Goal: Task Accomplishment & Management: Manage account settings

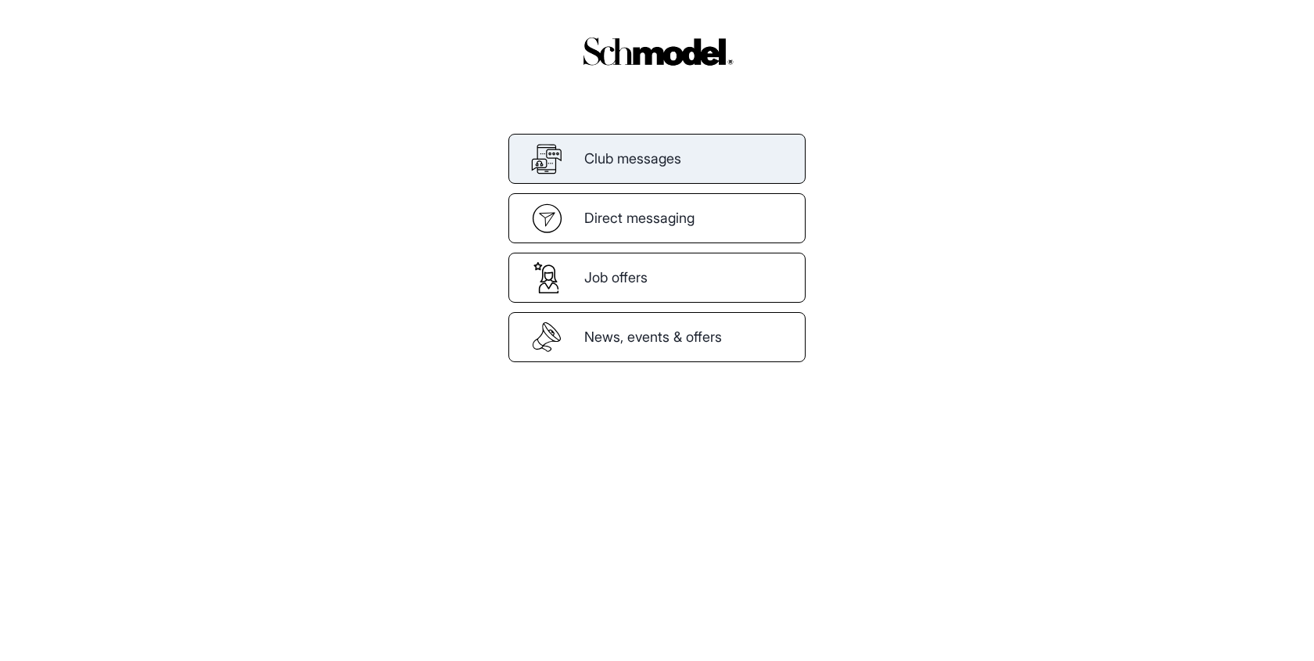
click at [641, 167] on span "Club messages" at bounding box center [632, 158] width 97 height 21
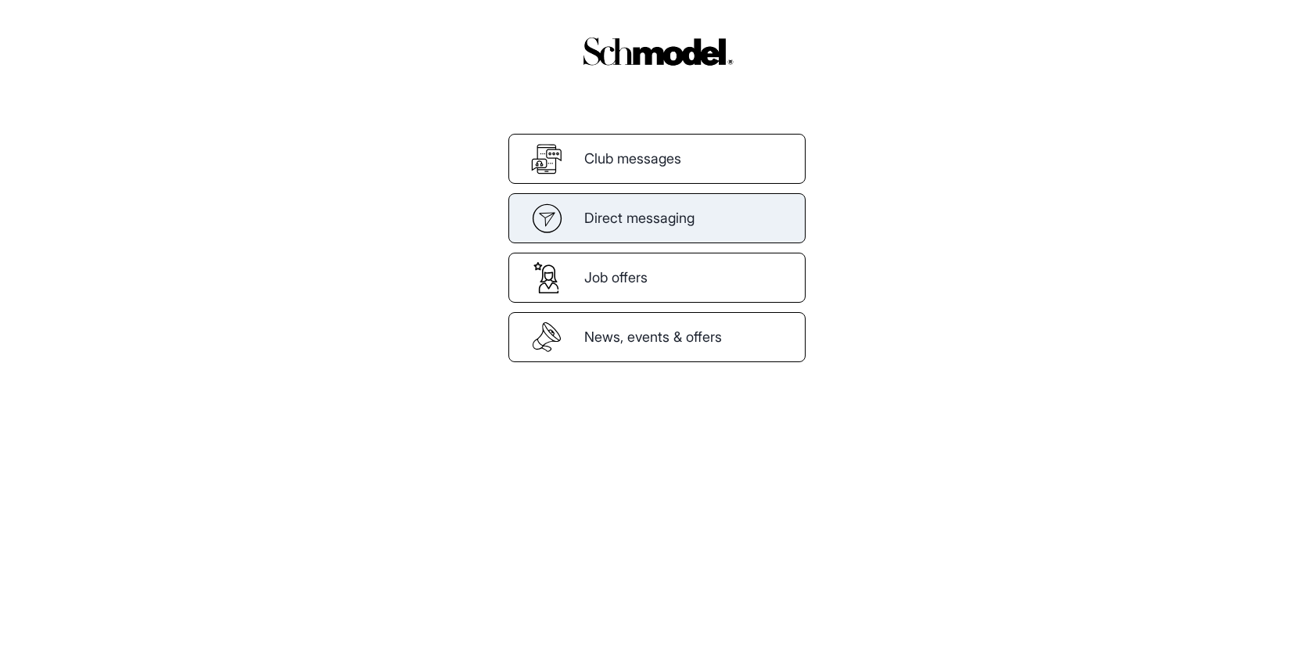
click at [606, 217] on span "Direct messaging" at bounding box center [639, 217] width 110 height 21
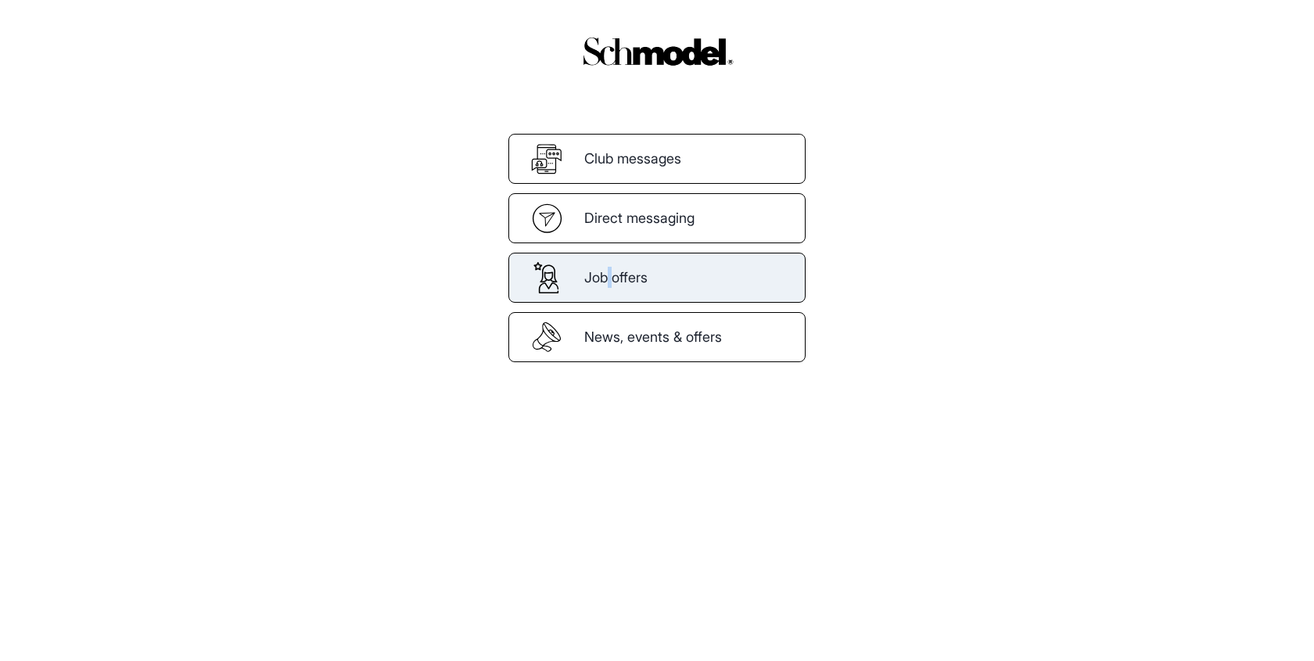
click at [611, 280] on span "Job offers" at bounding box center [615, 277] width 63 height 21
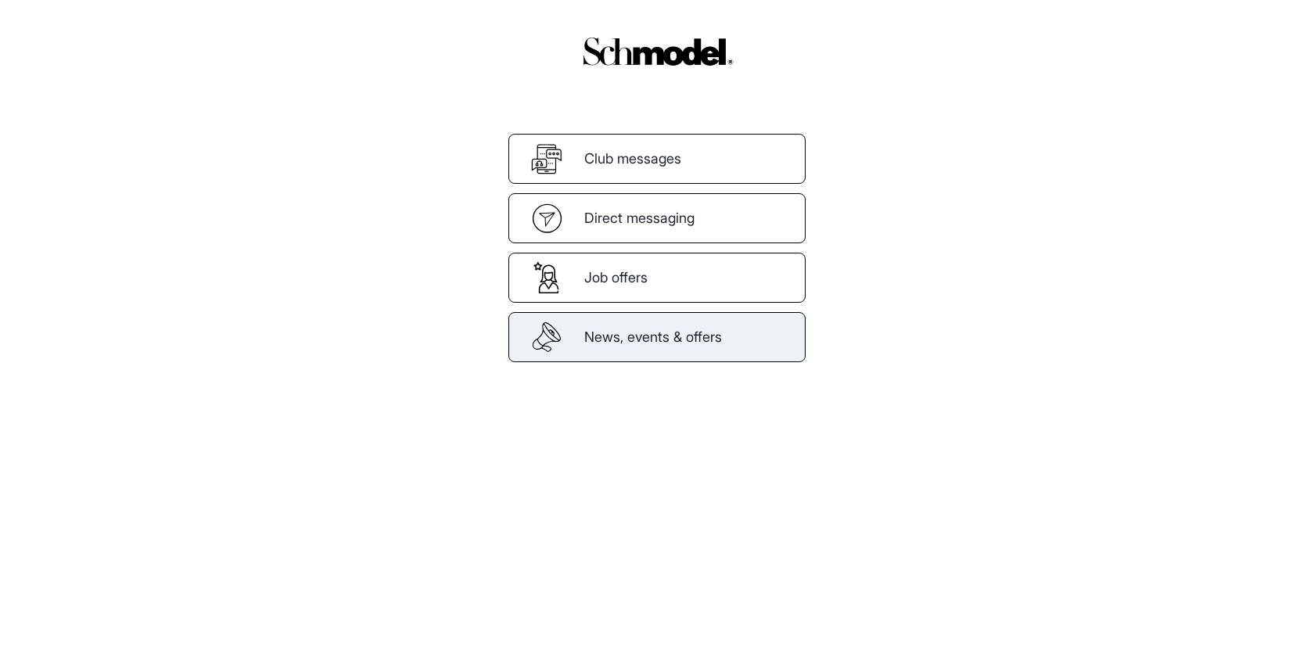
click at [609, 328] on span "News, events & offers" at bounding box center [653, 336] width 138 height 21
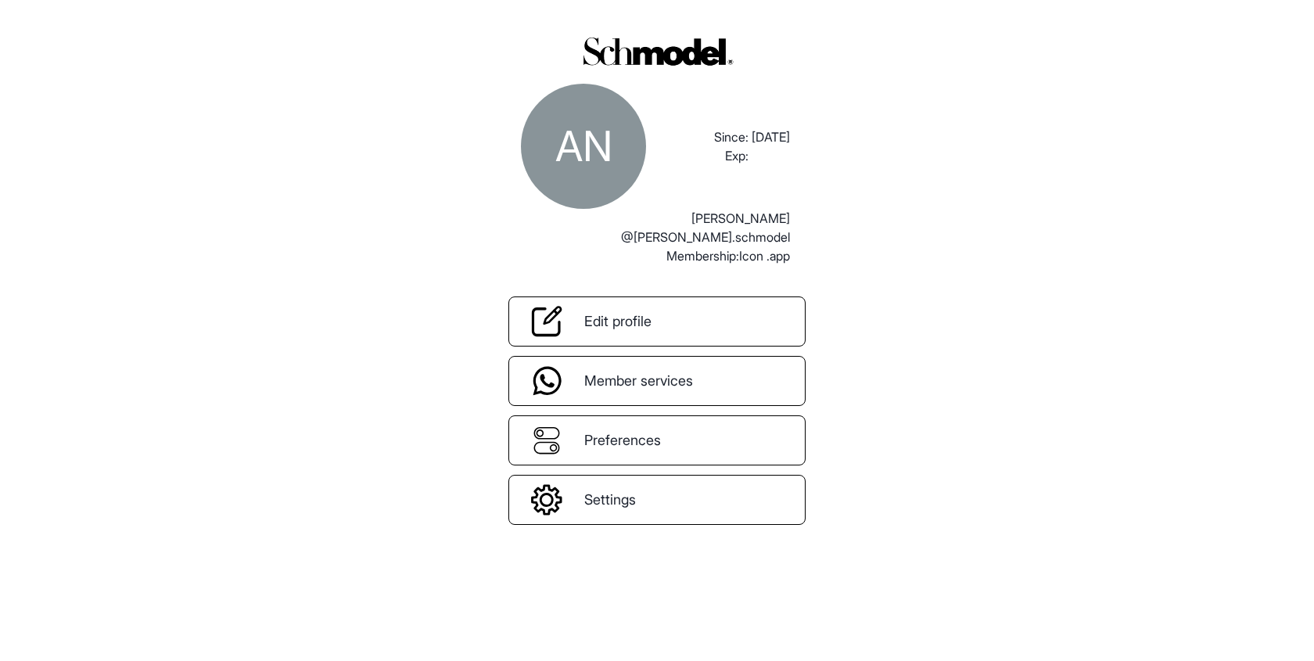
click at [652, 408] on div "Edit profile Member services Preferences Settings This functionality will be av…" at bounding box center [657, 395] width 297 height 260
click at [652, 380] on span "Member services" at bounding box center [638, 380] width 109 height 21
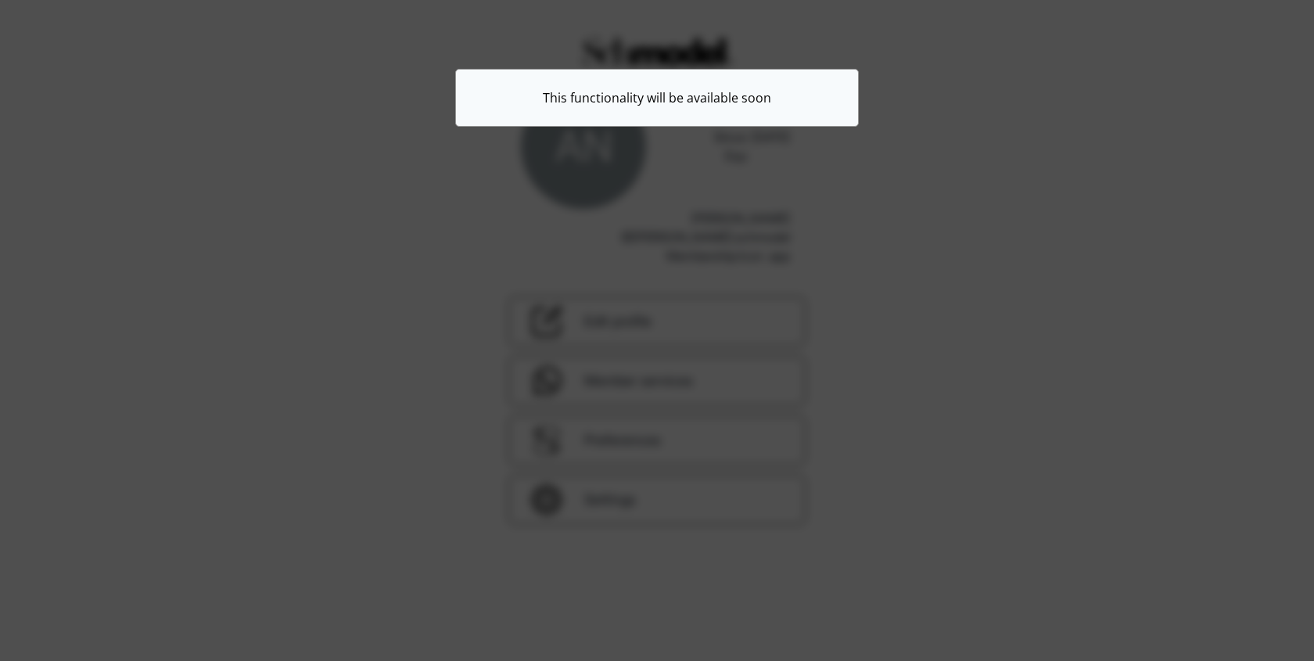
click at [674, 443] on div "This functionality will be available soon" at bounding box center [657, 330] width 1314 height 661
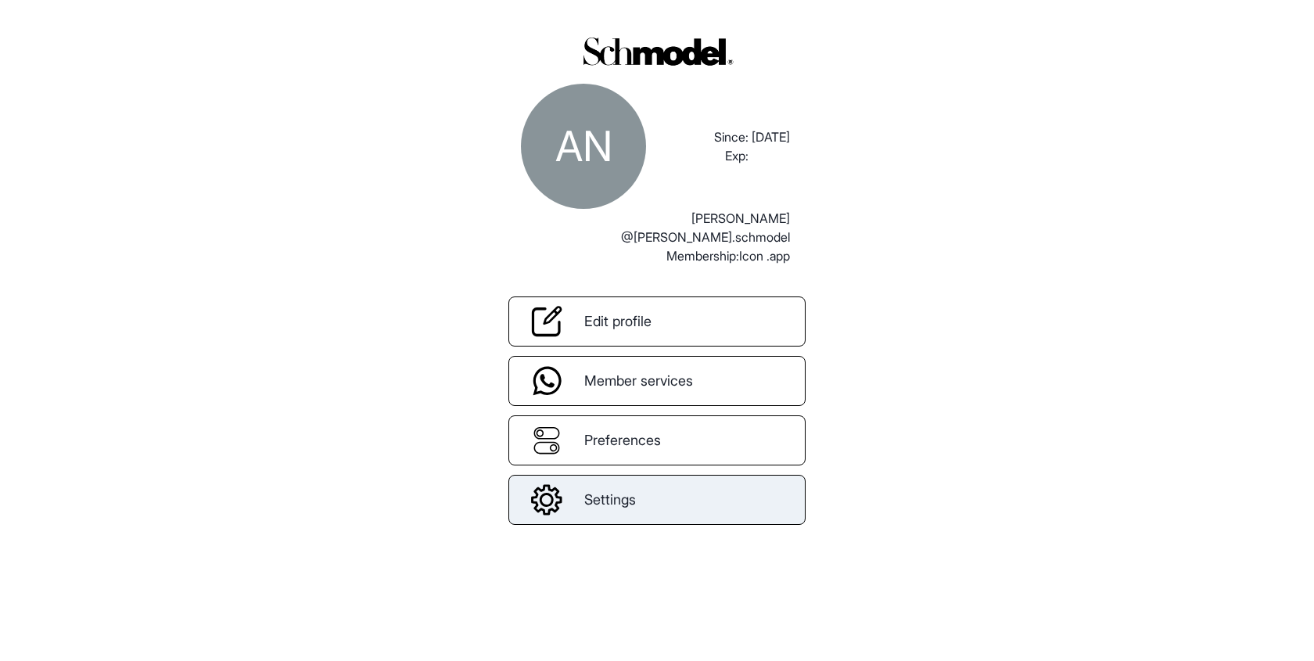
click at [647, 520] on link "Settings" at bounding box center [657, 500] width 297 height 50
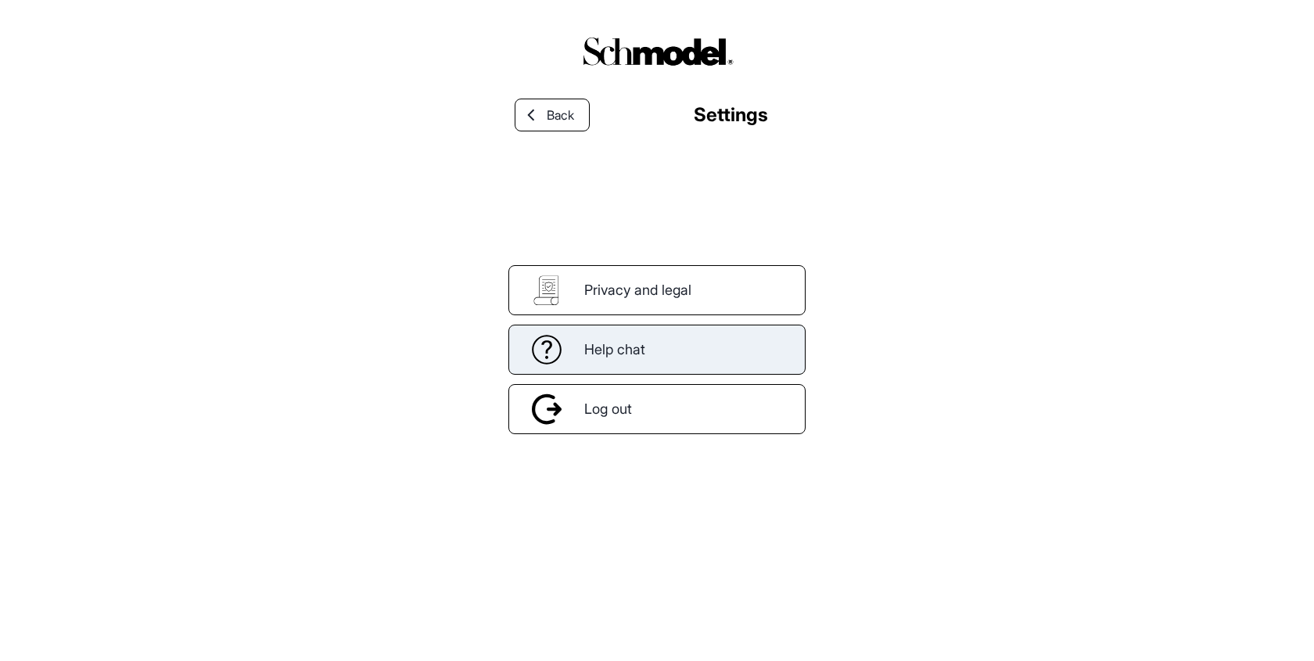
click at [616, 343] on span "Help chat" at bounding box center [614, 349] width 61 height 21
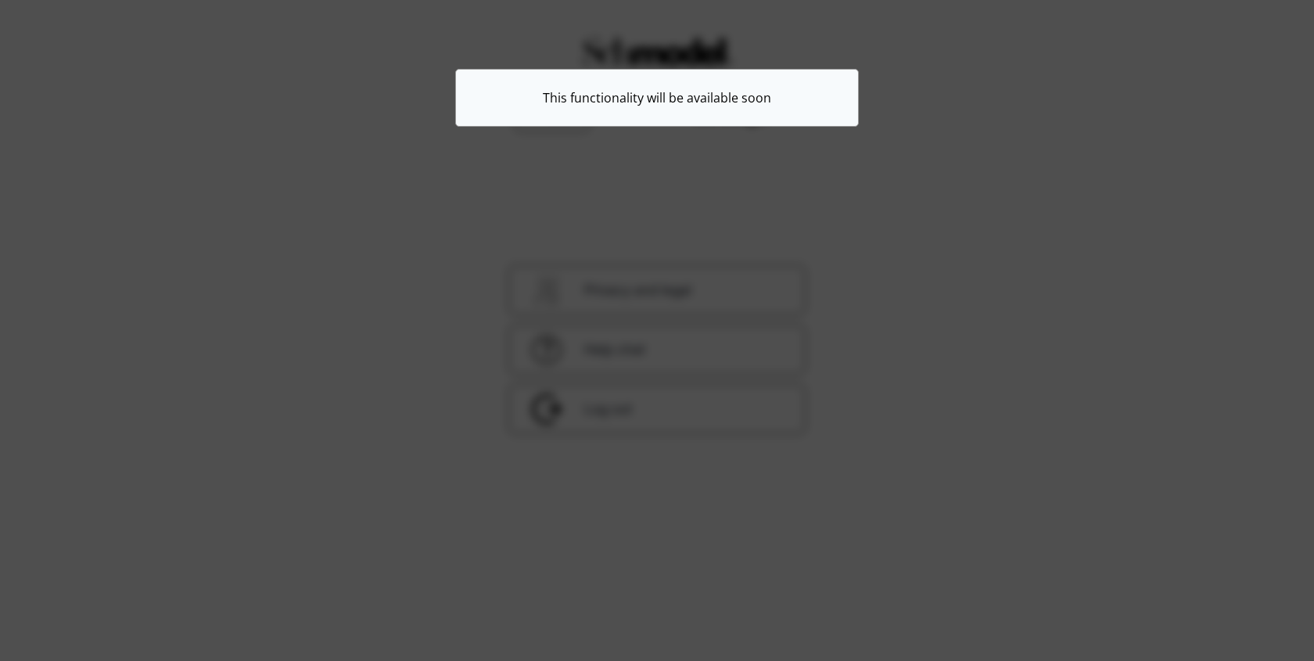
click at [640, 289] on div "This functionality will be available soon" at bounding box center [657, 330] width 1314 height 661
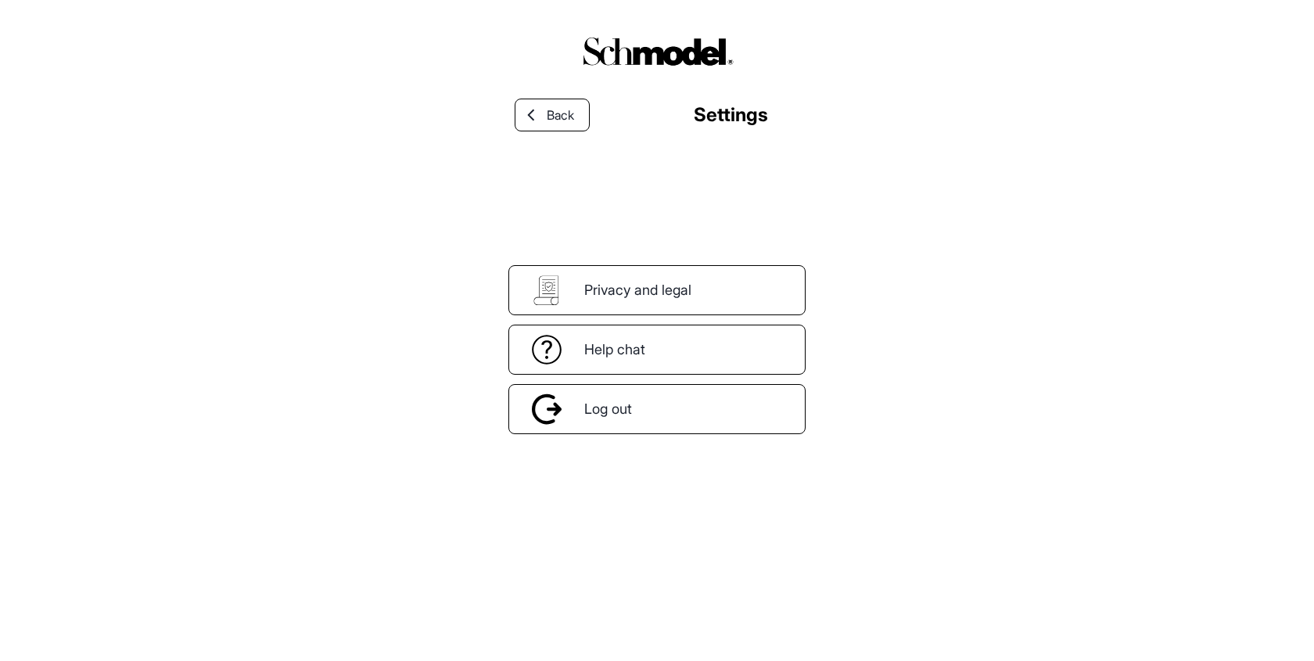
click at [640, 289] on span "Privacy and legal" at bounding box center [637, 289] width 107 height 21
click at [546, 149] on div "Back Settings Privacy and legal Help chat Log out This functionality will be av…" at bounding box center [657, 350] width 297 height 559
click at [546, 108] on div at bounding box center [531, 115] width 31 height 14
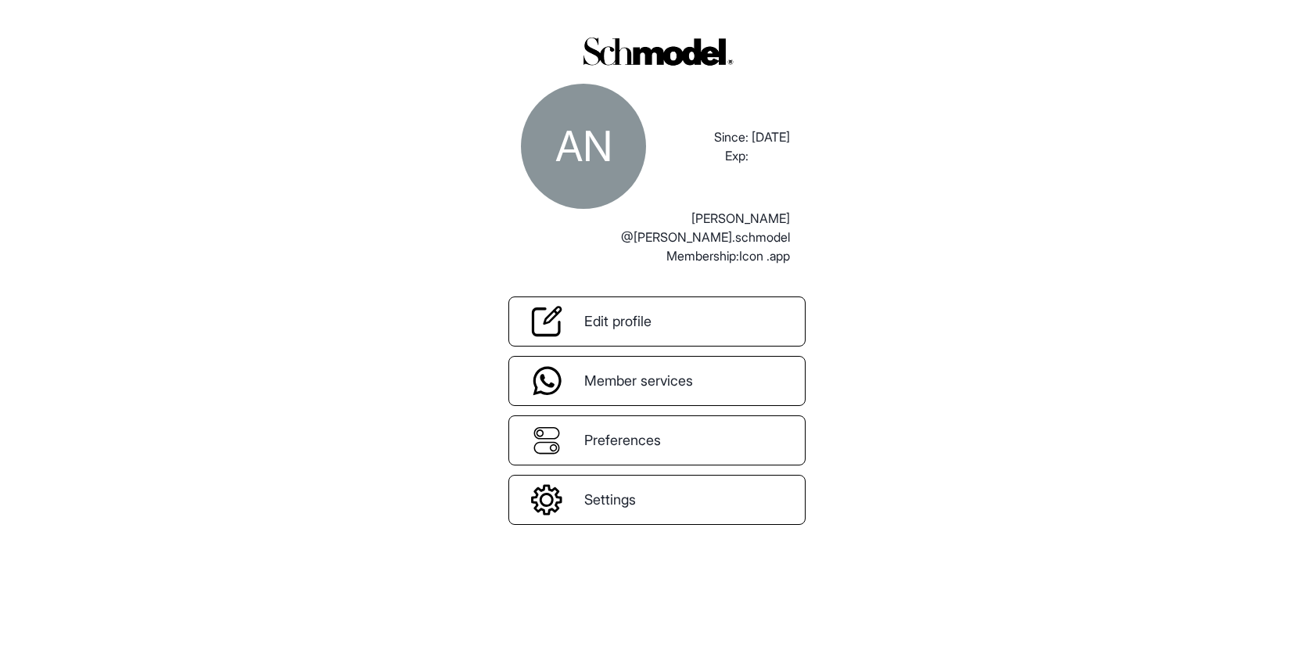
click at [321, 517] on div "AN Since: Exp: [DATE] [PERSON_NAME] @[PERSON_NAME].schmodel Membership: Icon .a…" at bounding box center [657, 330] width 1314 height 661
click at [588, 310] on link "Edit profile" at bounding box center [657, 322] width 297 height 50
